Goal: Information Seeking & Learning: Understand process/instructions

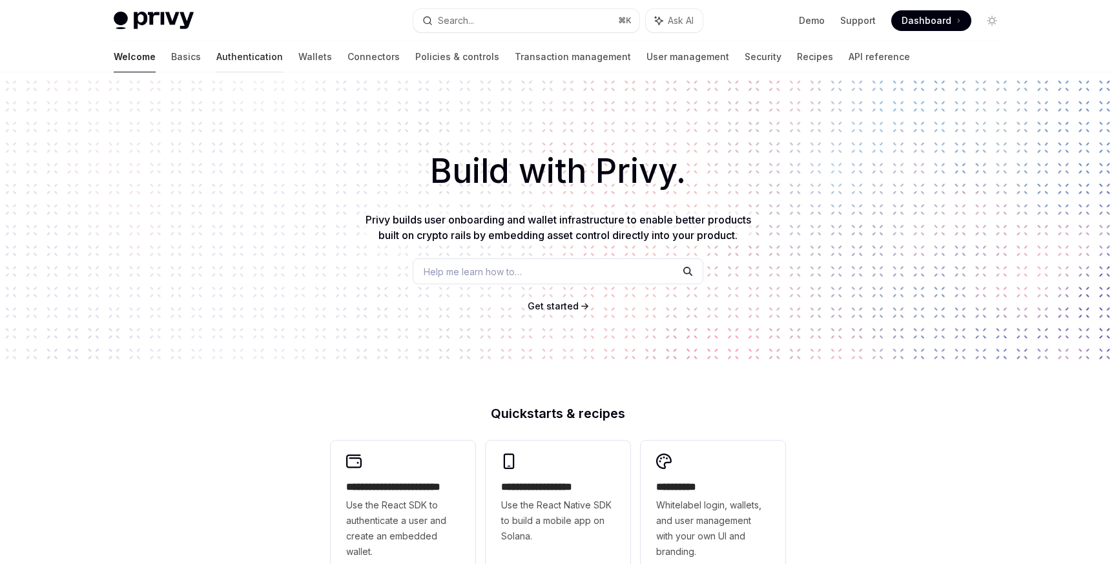
click at [216, 52] on link "Authentication" at bounding box center [249, 56] width 66 height 31
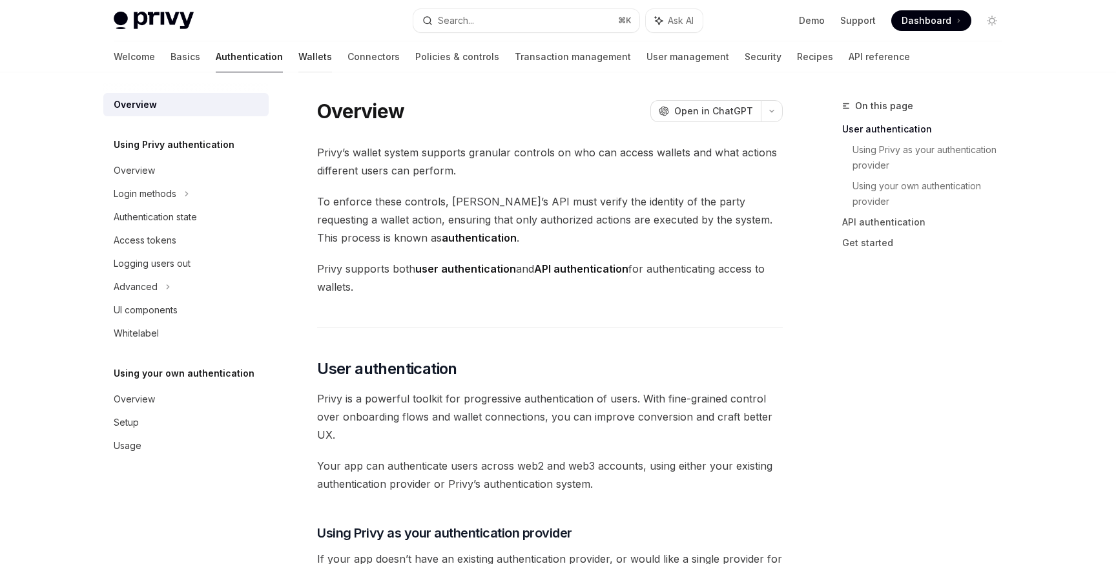
click at [298, 57] on link "Wallets" at bounding box center [315, 56] width 34 height 31
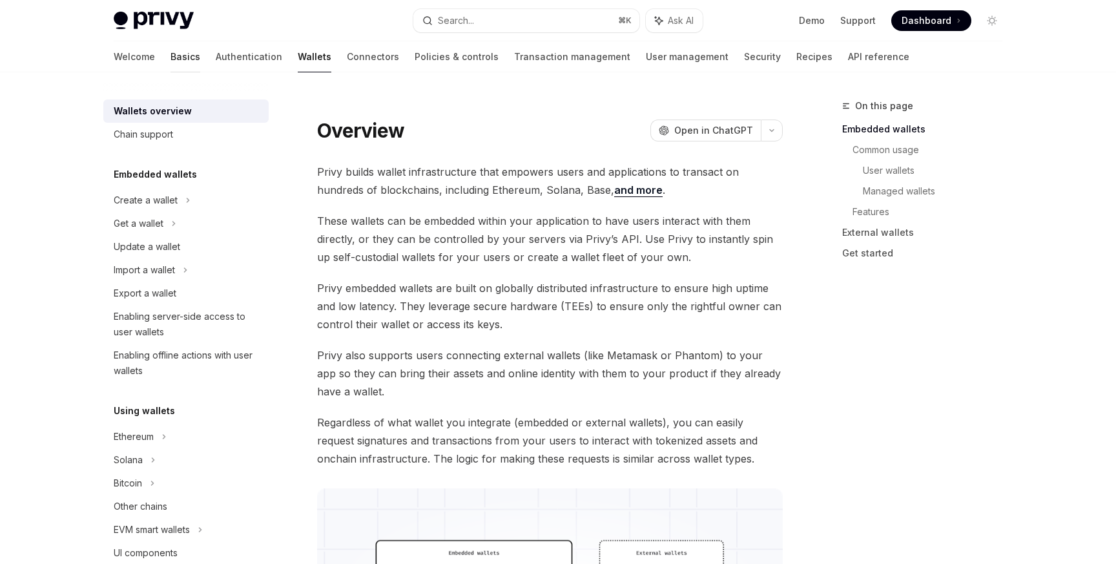
click at [170, 53] on link "Basics" at bounding box center [185, 56] width 30 height 31
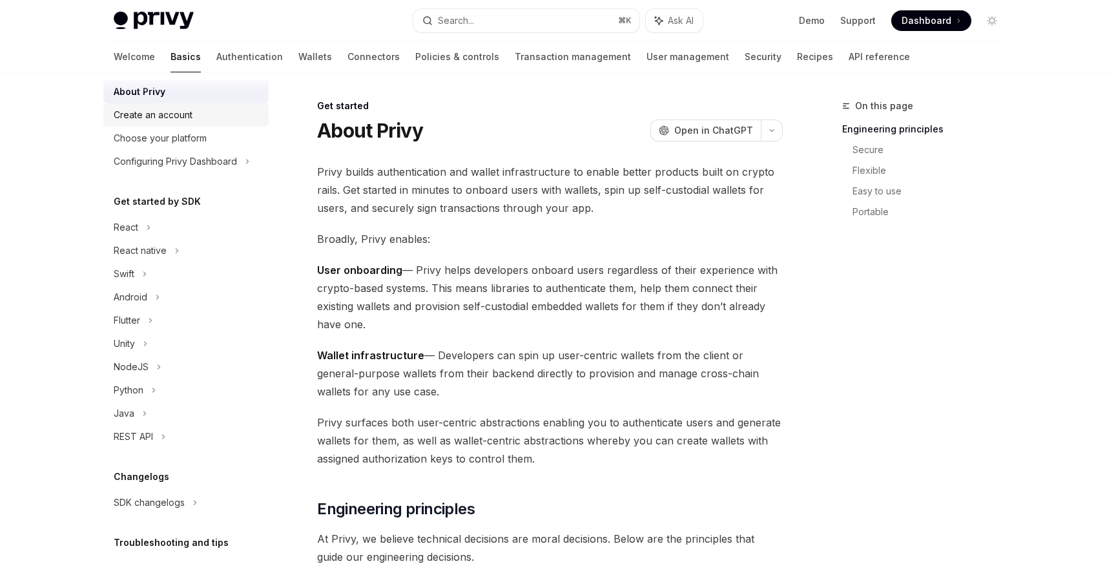
scroll to position [39, 0]
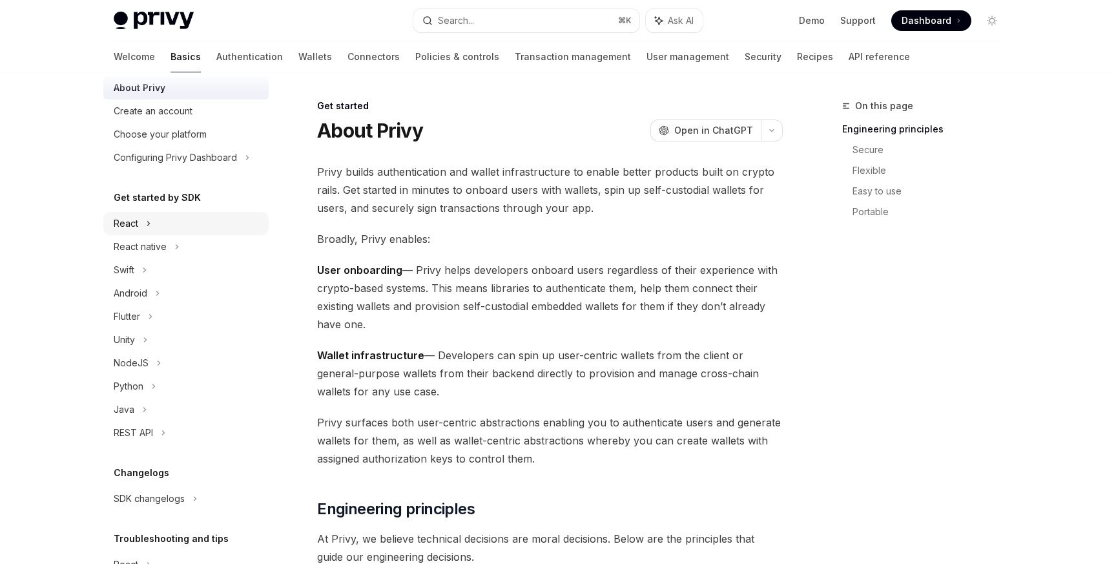
click at [139, 223] on div "React" at bounding box center [185, 223] width 165 height 23
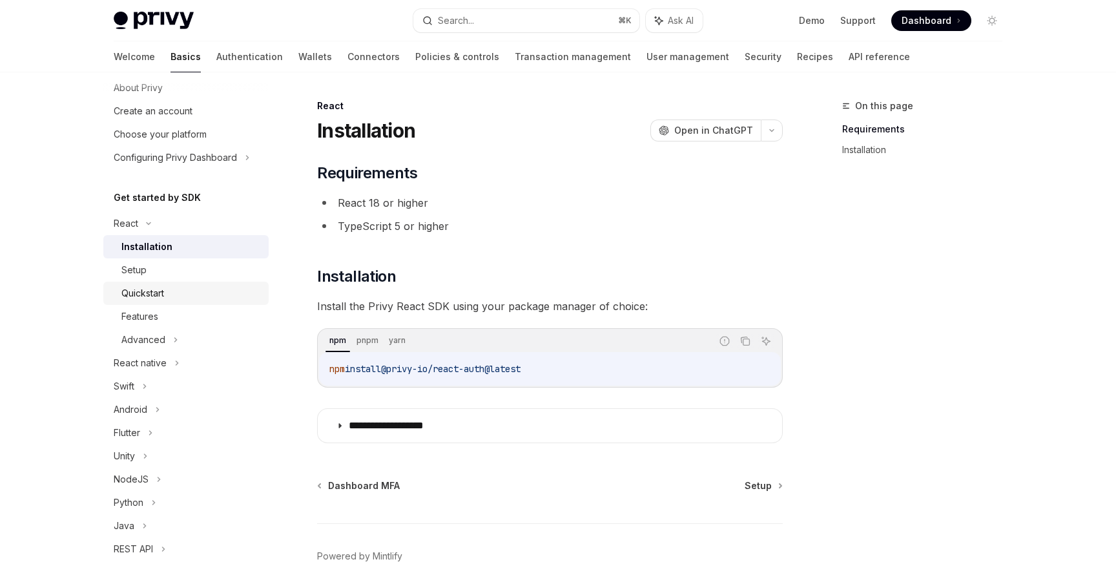
click at [169, 286] on div "Quickstart" at bounding box center [190, 292] width 139 height 15
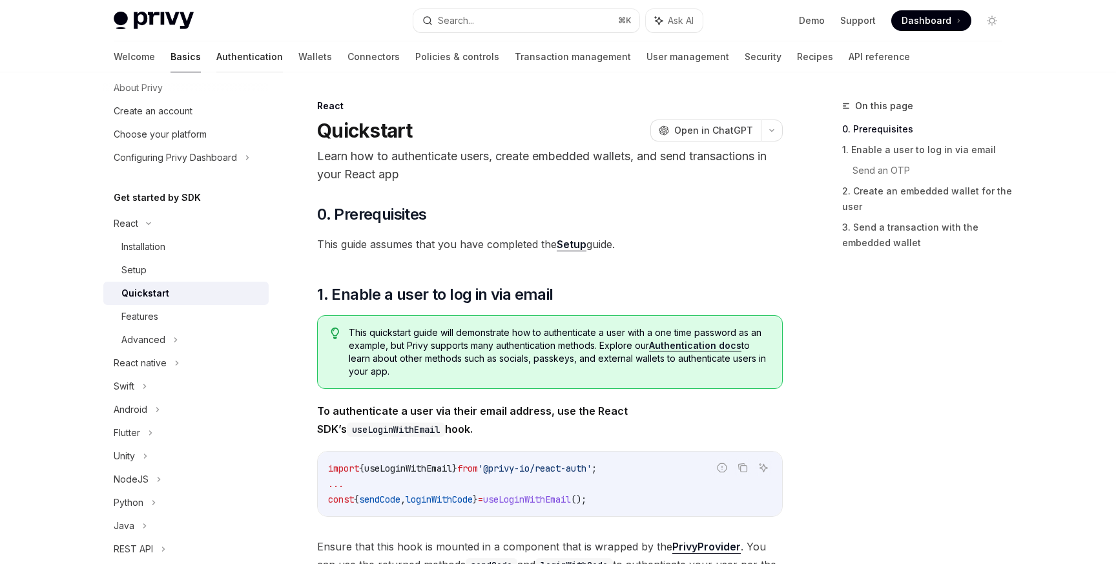
click at [216, 61] on link "Authentication" at bounding box center [249, 56] width 66 height 31
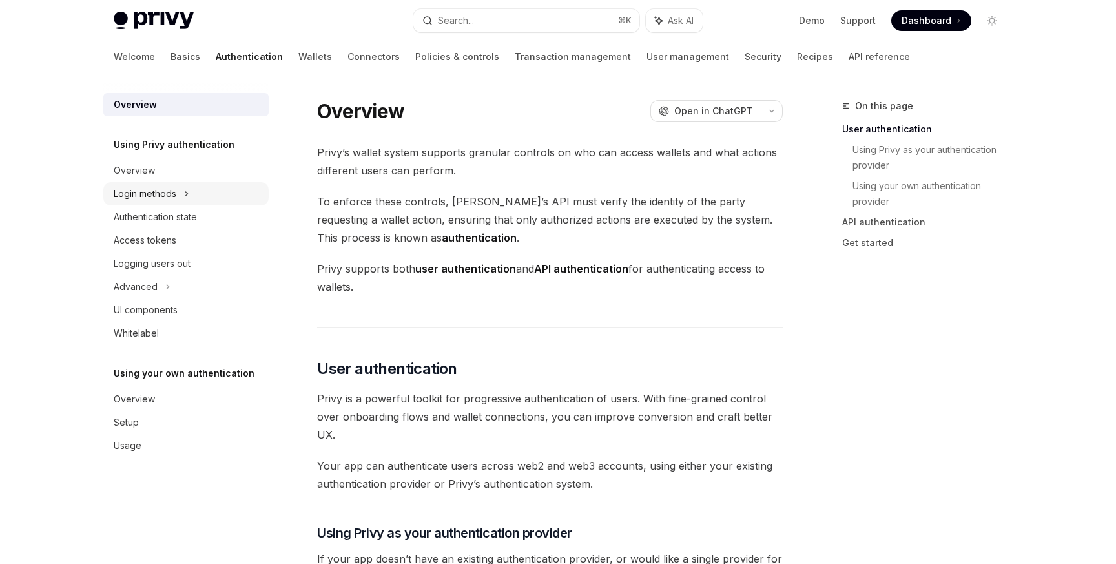
click at [165, 195] on div "Login methods" at bounding box center [145, 193] width 63 height 15
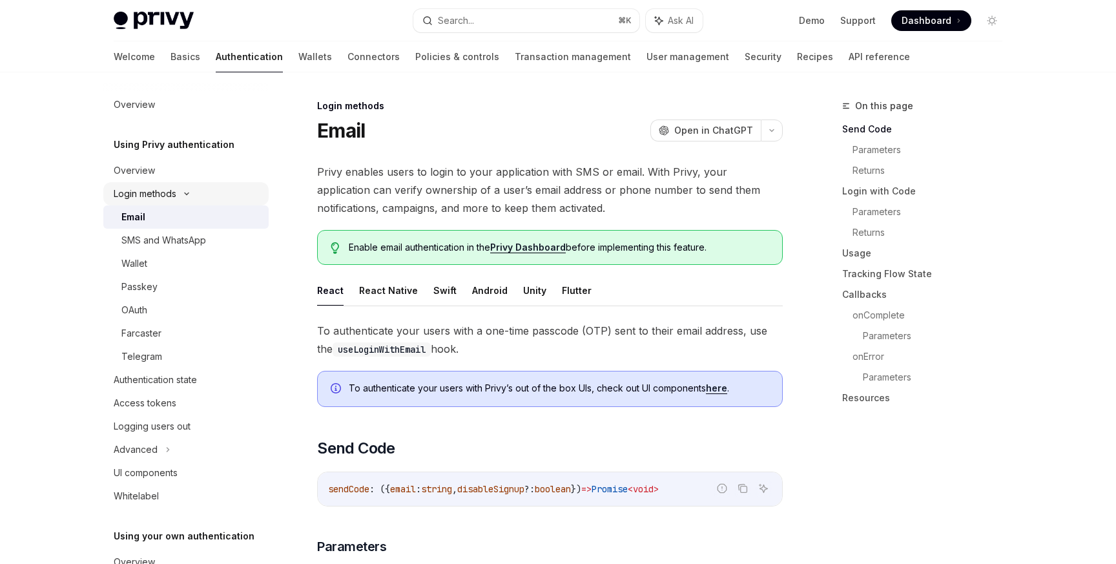
click at [174, 191] on div "Login methods" at bounding box center [145, 193] width 63 height 15
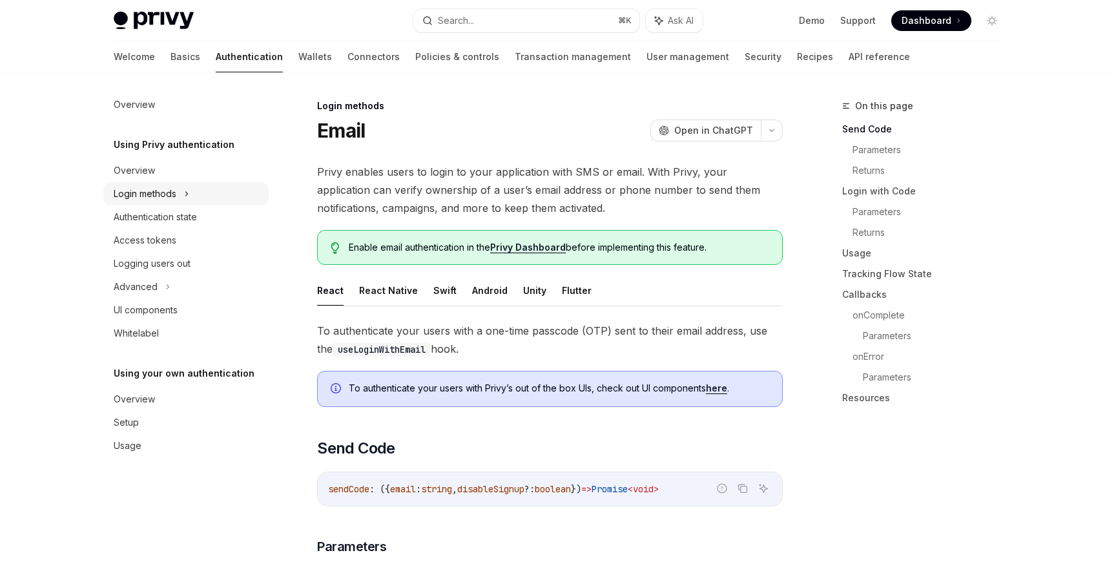
click at [178, 201] on div "Login methods" at bounding box center [185, 193] width 165 height 23
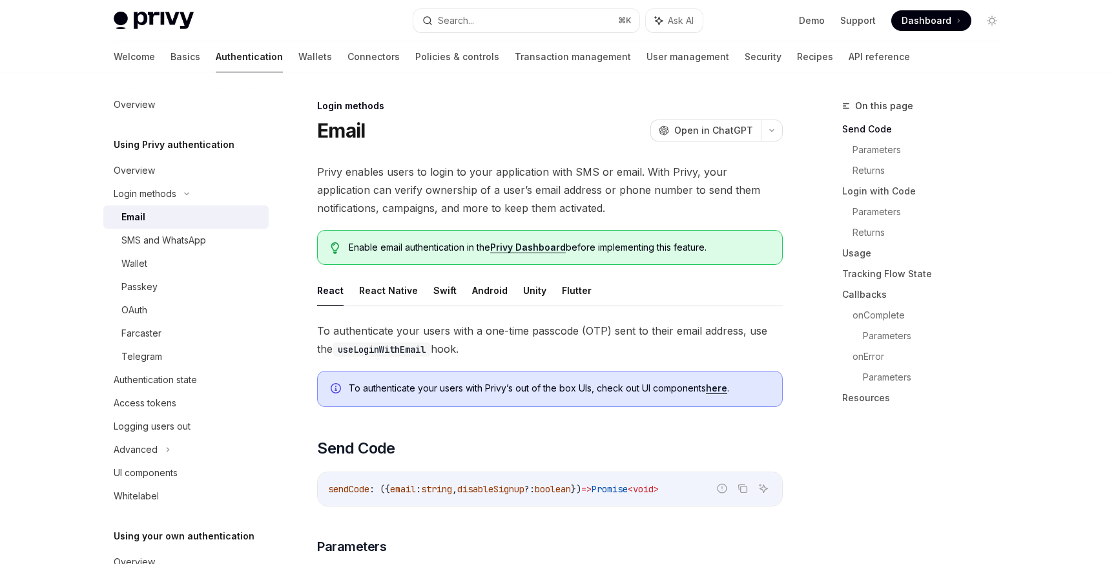
click at [475, 176] on span "Privy enables users to login to your application with SMS or email. With Privy,…" at bounding box center [549, 190] width 465 height 54
click at [216, 63] on link "Authentication" at bounding box center [249, 56] width 67 height 31
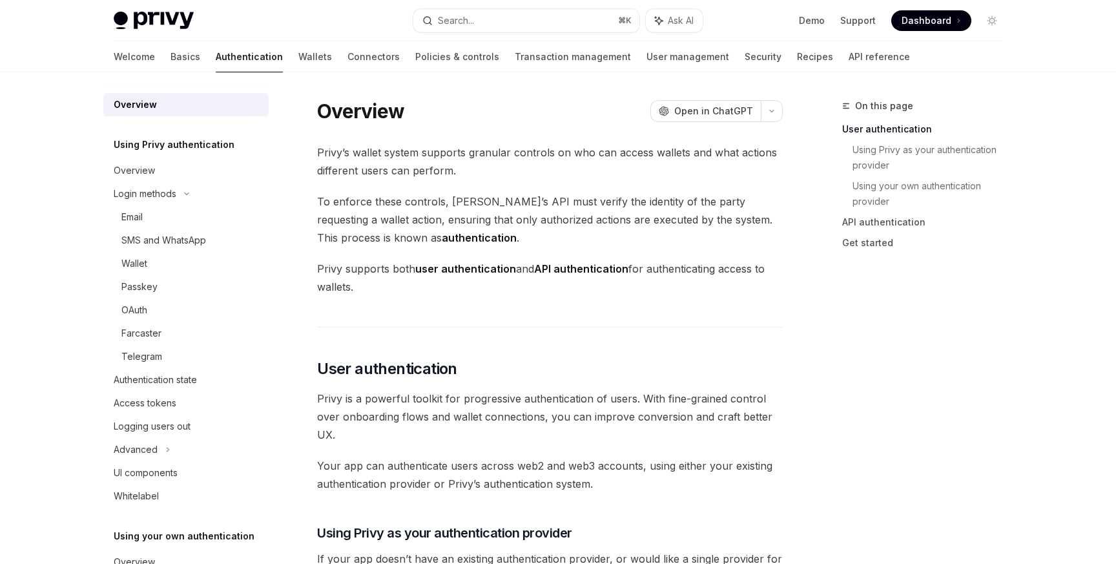
click at [216, 61] on link "Authentication" at bounding box center [249, 56] width 67 height 31
click at [537, 159] on span "Privy’s wallet system supports granular controls on who can access wallets and …" at bounding box center [549, 161] width 465 height 36
click at [298, 56] on link "Wallets" at bounding box center [315, 56] width 34 height 31
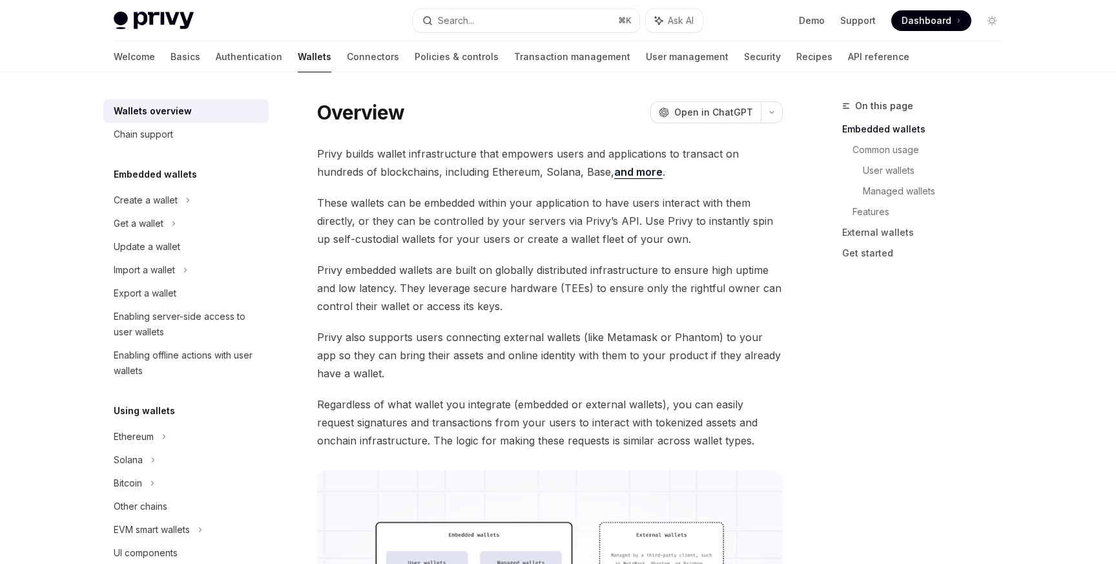
scroll to position [23, 0]
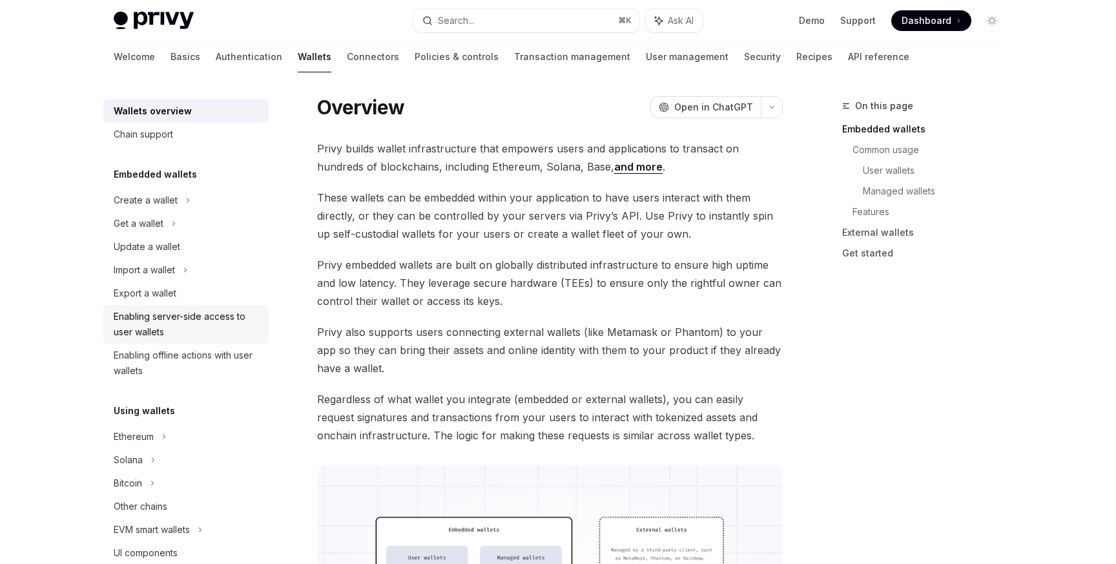
click at [186, 318] on div "Enabling server-side access to user wallets" at bounding box center [187, 324] width 147 height 31
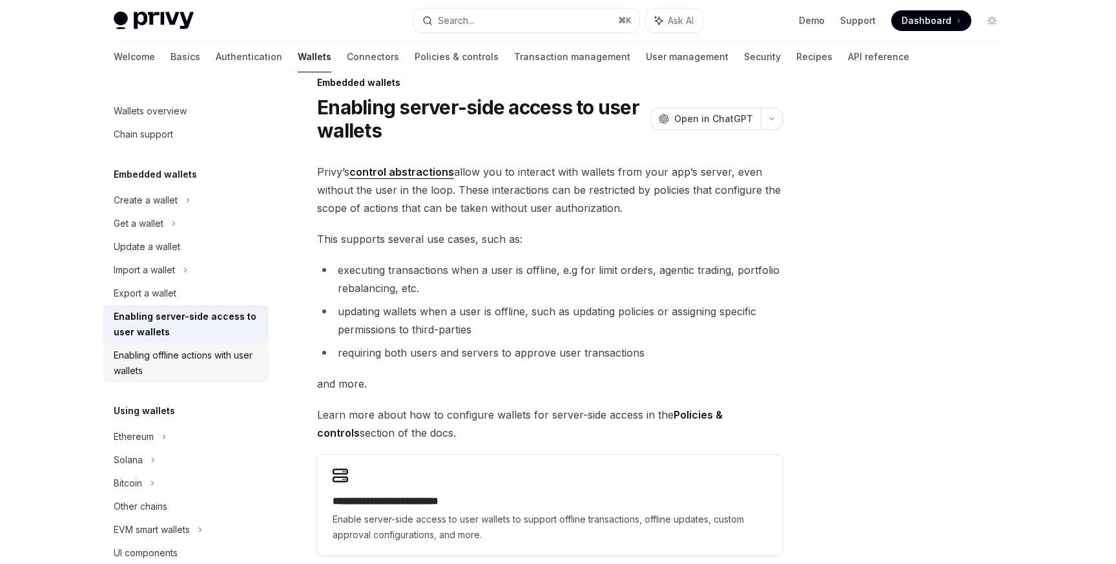
click at [209, 359] on div "Enabling offline actions with user wallets" at bounding box center [187, 362] width 147 height 31
type textarea "*"
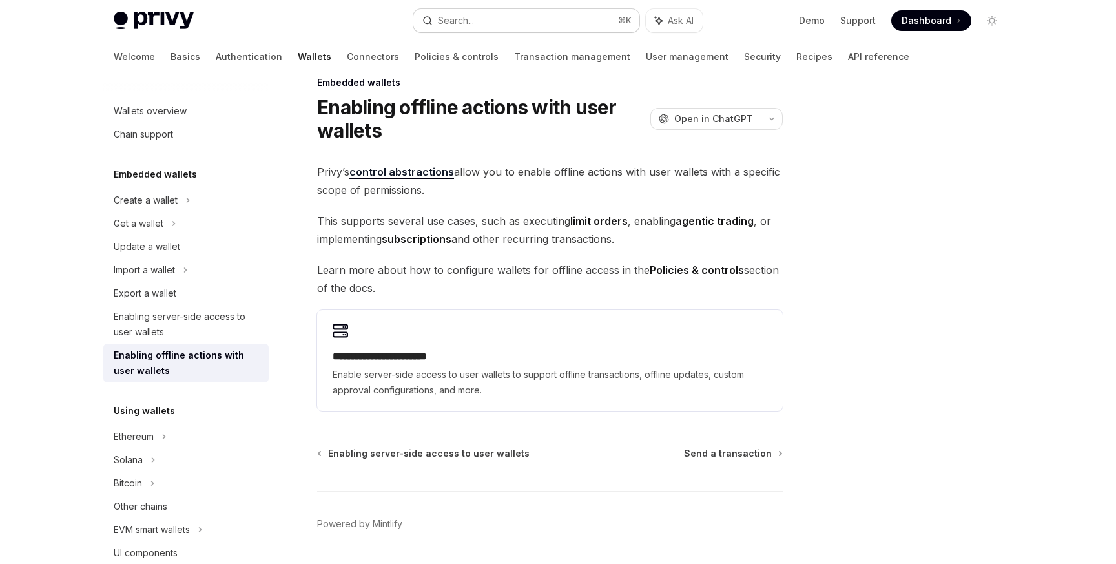
click at [532, 28] on button "Search... ⌘ K" at bounding box center [526, 20] width 226 height 23
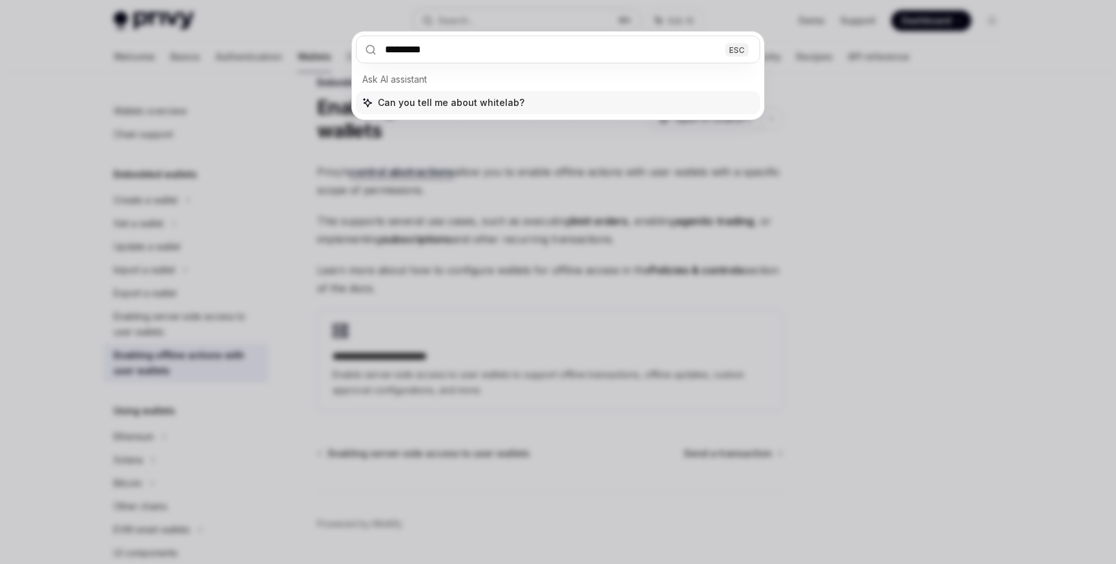
type input "**********"
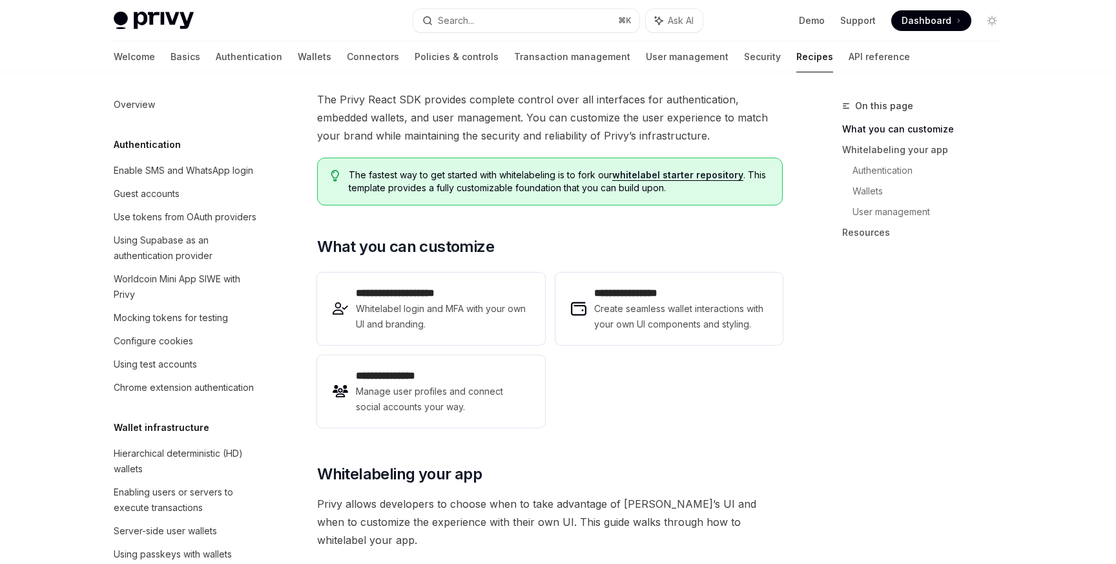
scroll to position [503, 0]
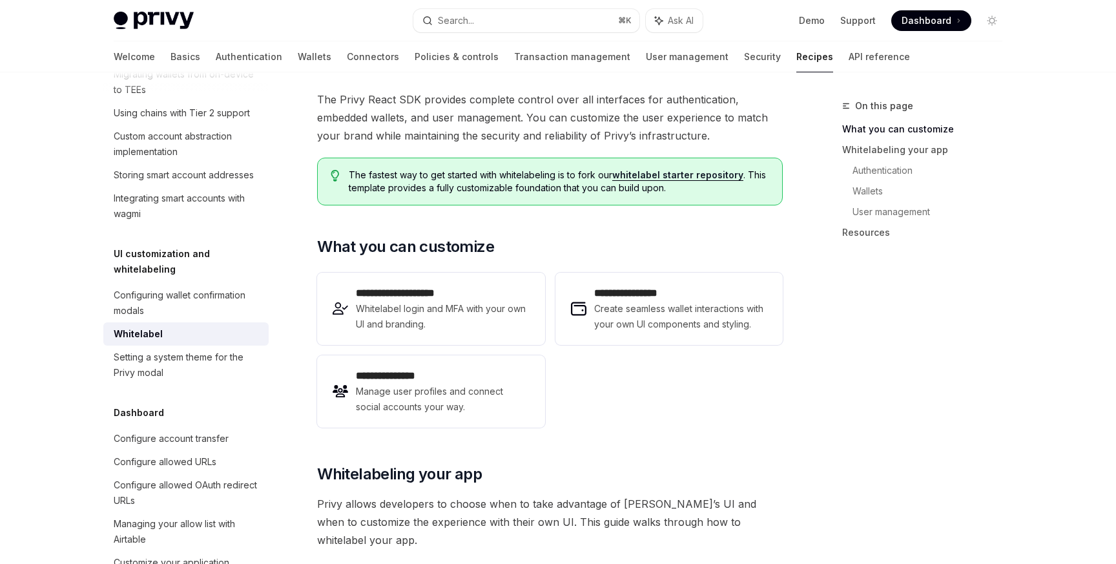
click at [529, 119] on span "The Privy React SDK provides complete control over all interfaces for authentic…" at bounding box center [549, 117] width 465 height 54
click at [514, 48] on link "Transaction management" at bounding box center [572, 56] width 116 height 31
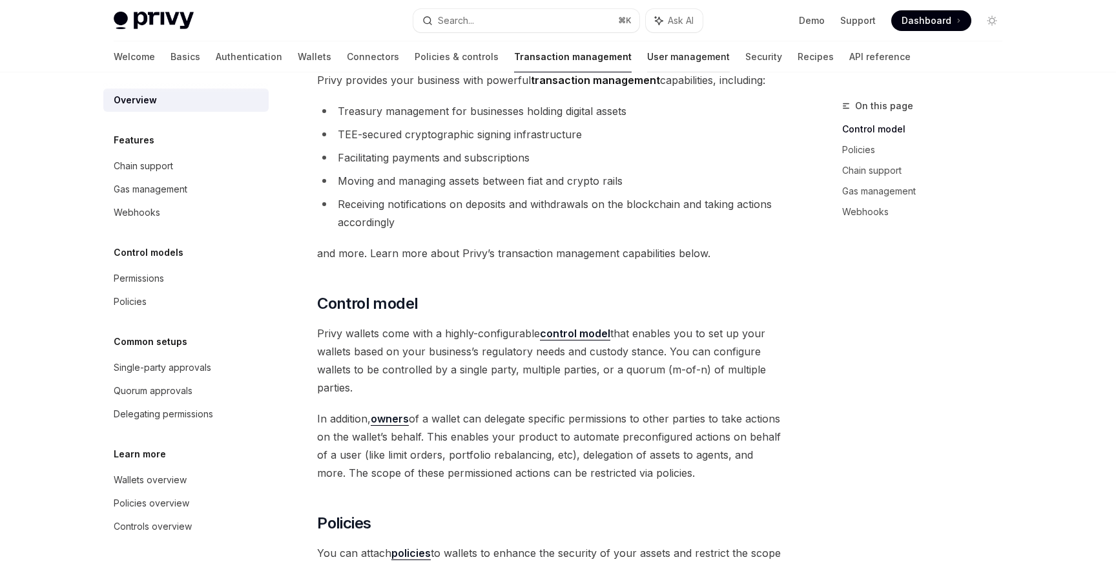
click at [647, 50] on link "User management" at bounding box center [688, 56] width 83 height 31
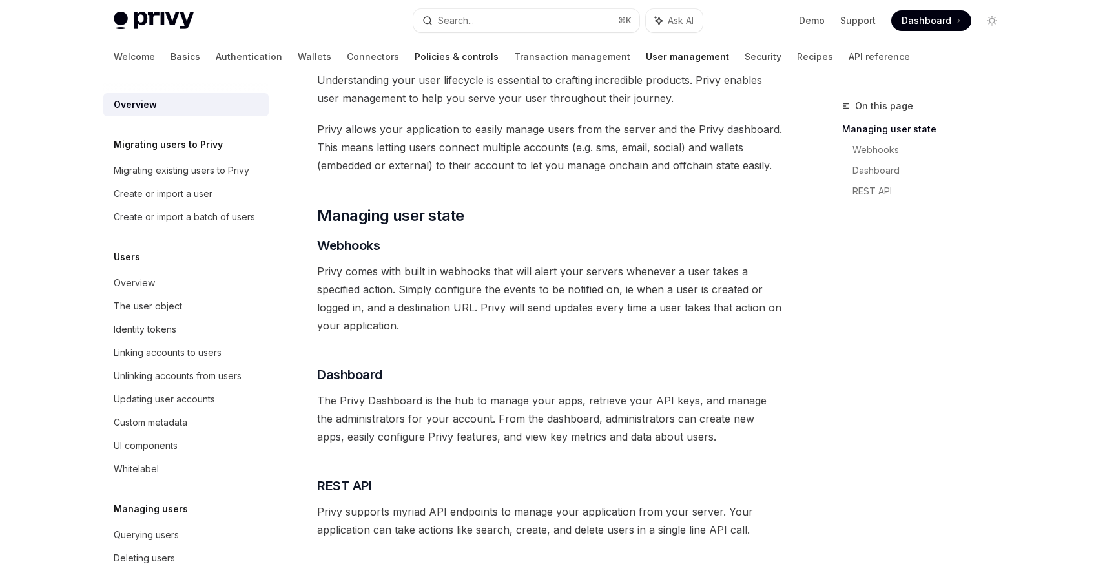
click at [414, 63] on link "Policies & controls" at bounding box center [456, 56] width 84 height 31
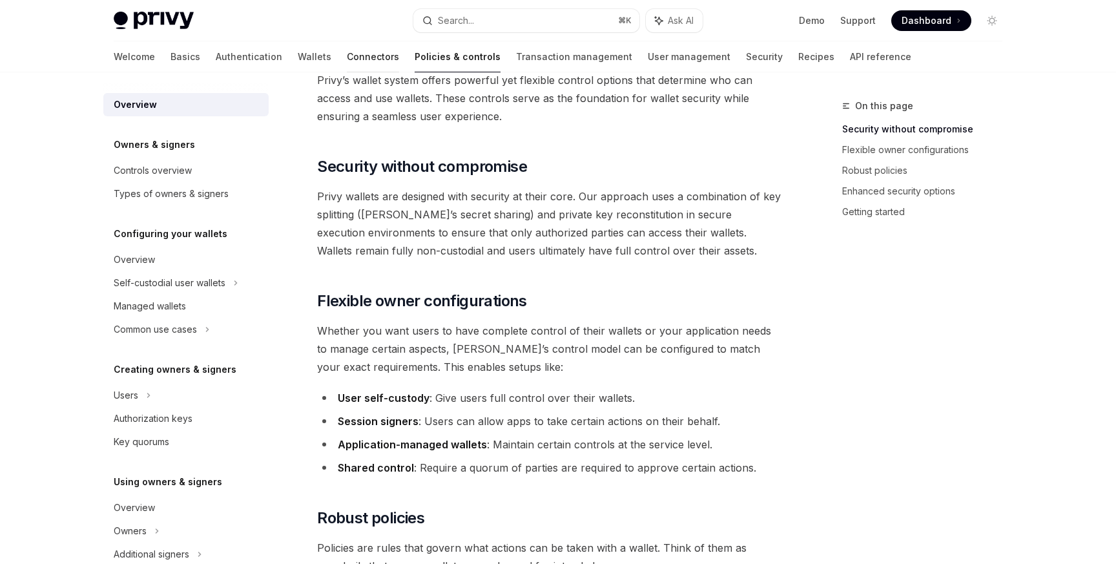
click at [347, 61] on link "Connectors" at bounding box center [373, 56] width 52 height 31
type textarea "*"
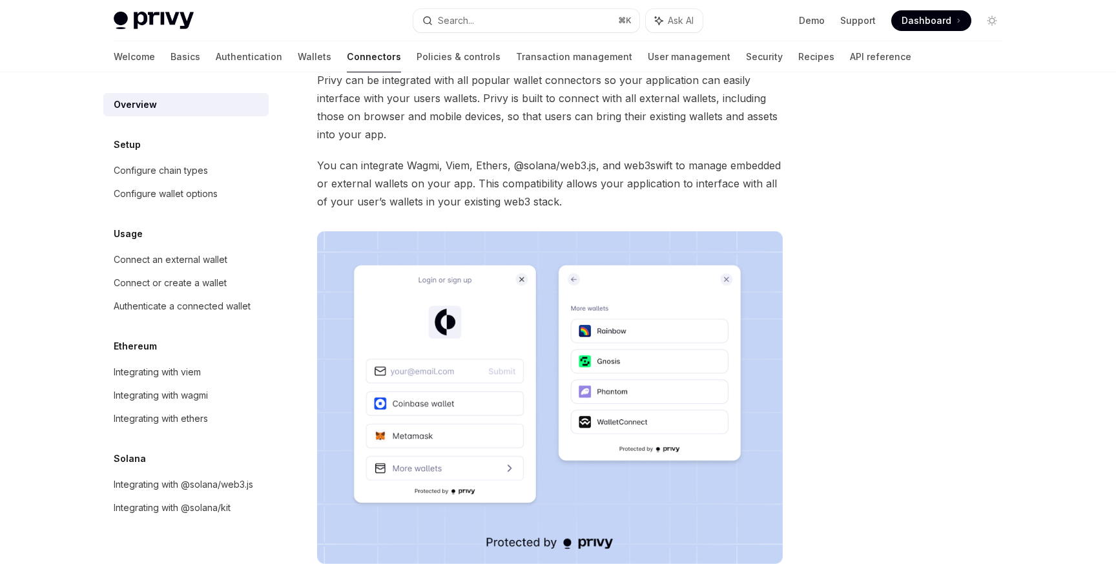
scroll to position [97, 0]
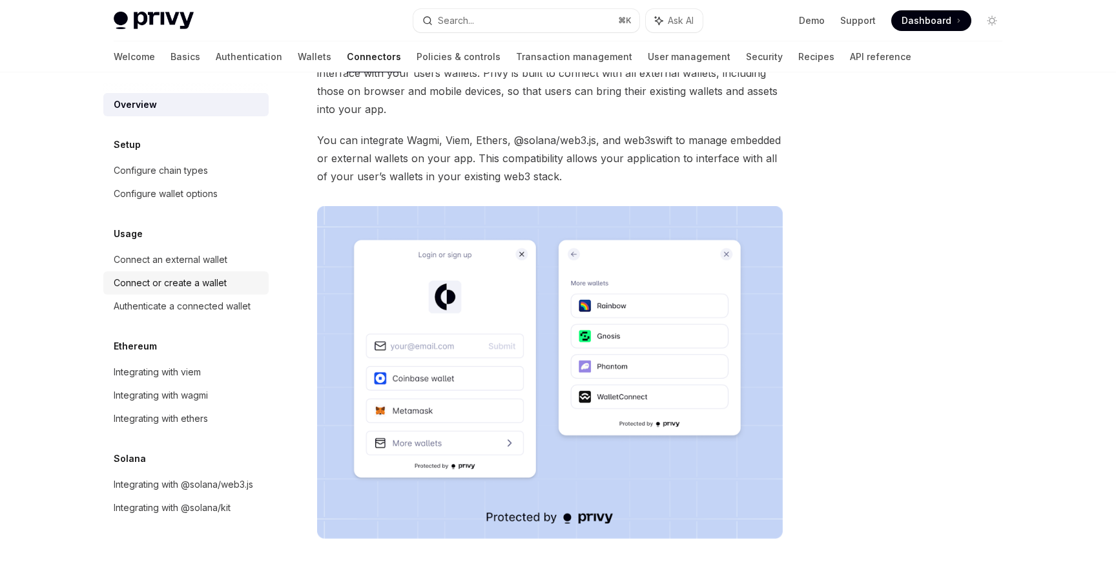
click at [217, 279] on div "Connect or create a wallet" at bounding box center [170, 282] width 113 height 15
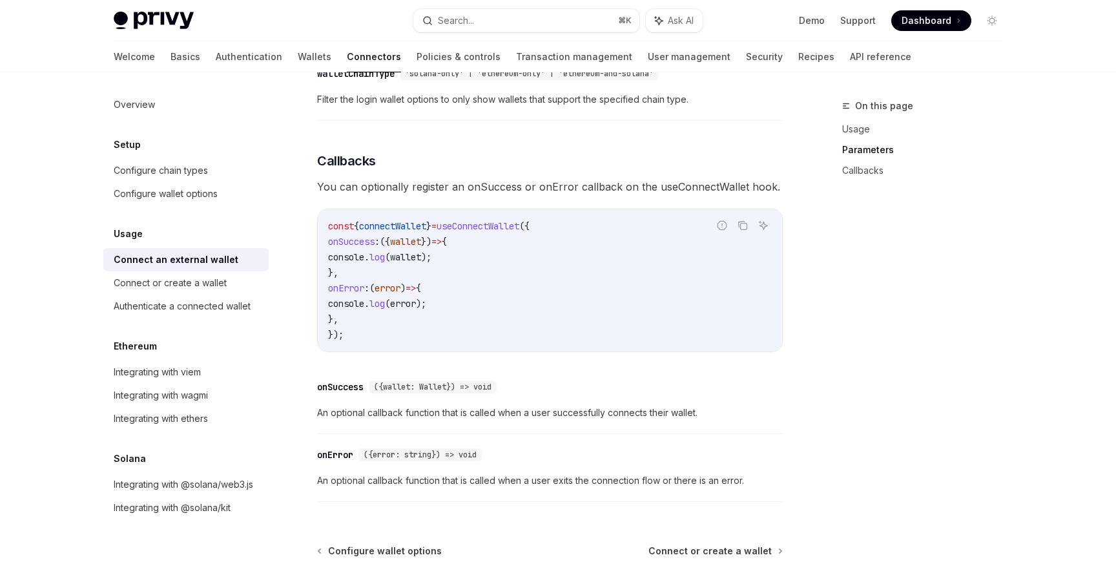
scroll to position [854, 0]
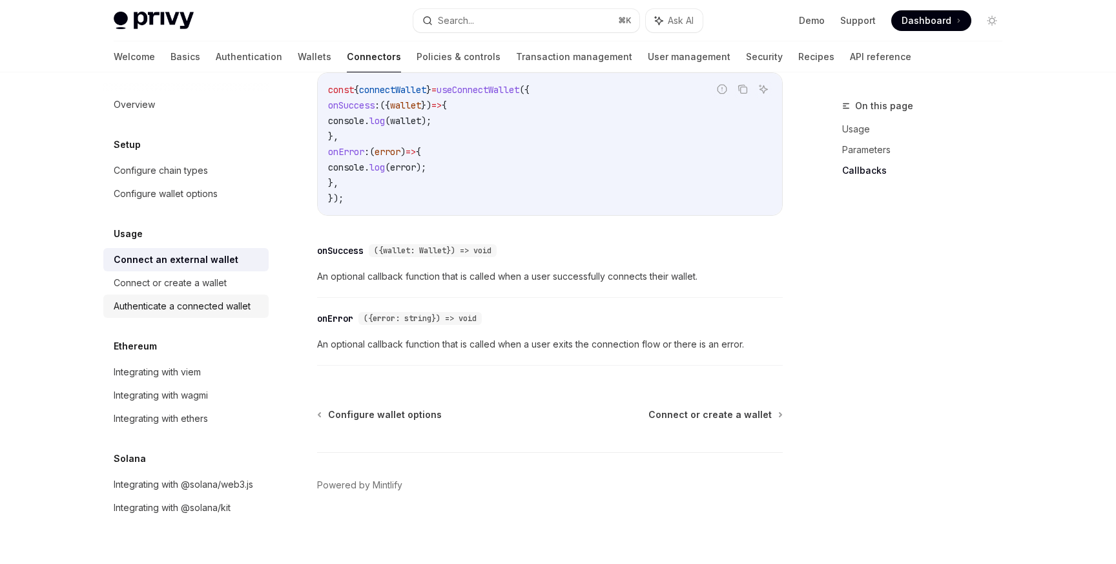
click at [206, 305] on div "Authenticate a connected wallet" at bounding box center [182, 305] width 137 height 15
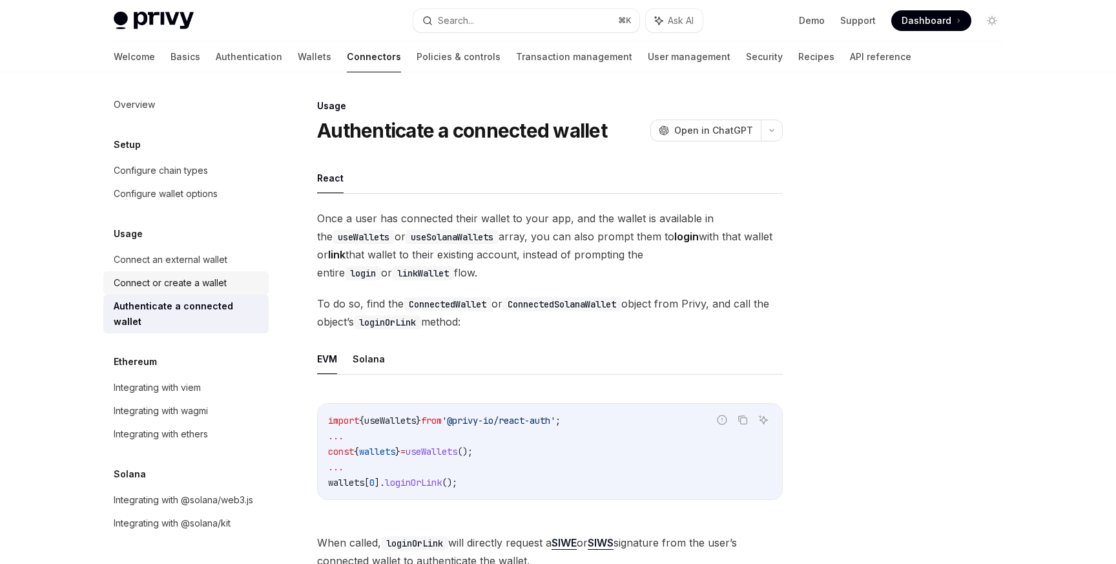
click at [190, 274] on link "Connect or create a wallet" at bounding box center [185, 282] width 165 height 23
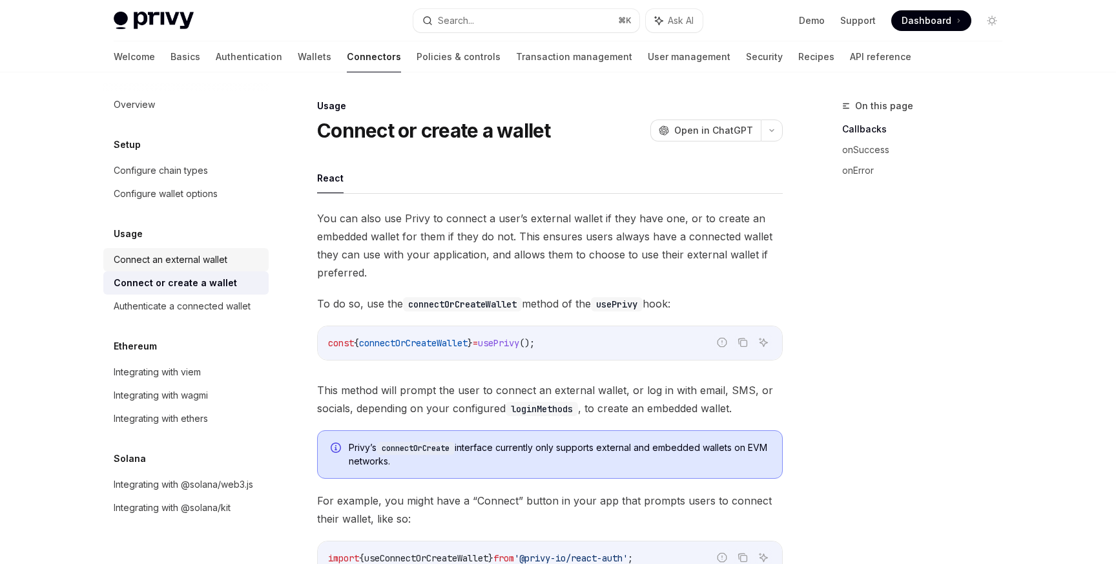
click at [208, 257] on div "Connect an external wallet" at bounding box center [171, 259] width 114 height 15
type textarea "*"
